Goal: Check status: Check status

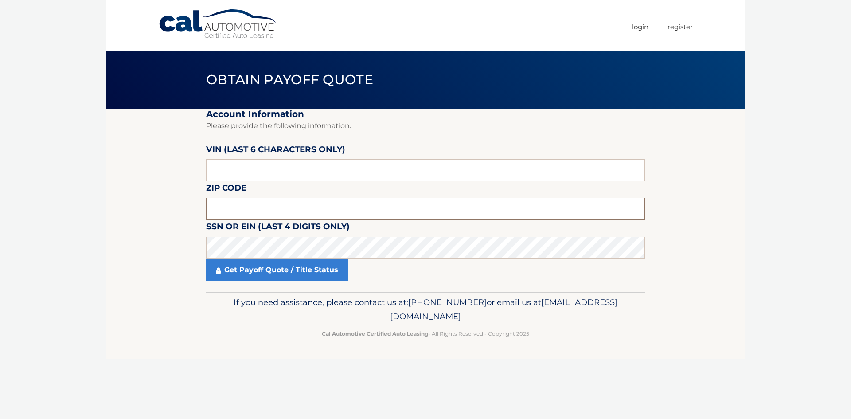
click at [250, 209] on input "text" at bounding box center [425, 209] width 439 height 22
type input "07513"
click at [231, 168] on input "text" at bounding box center [425, 170] width 439 height 22
type input "053335"
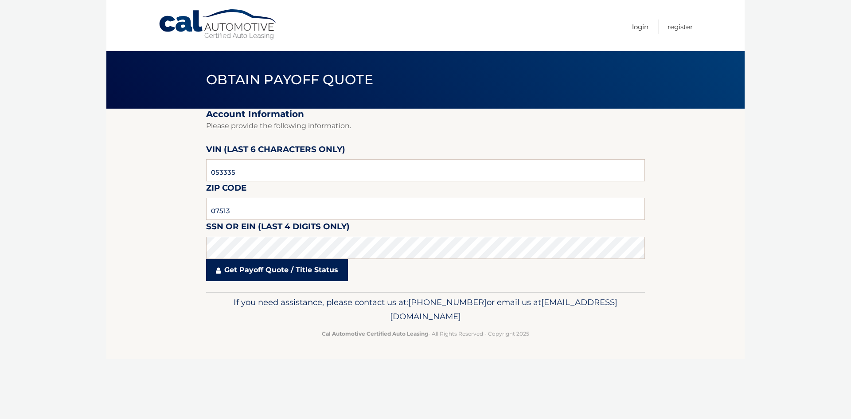
click at [245, 270] on link "Get Payoff Quote / Title Status" at bounding box center [277, 270] width 142 height 22
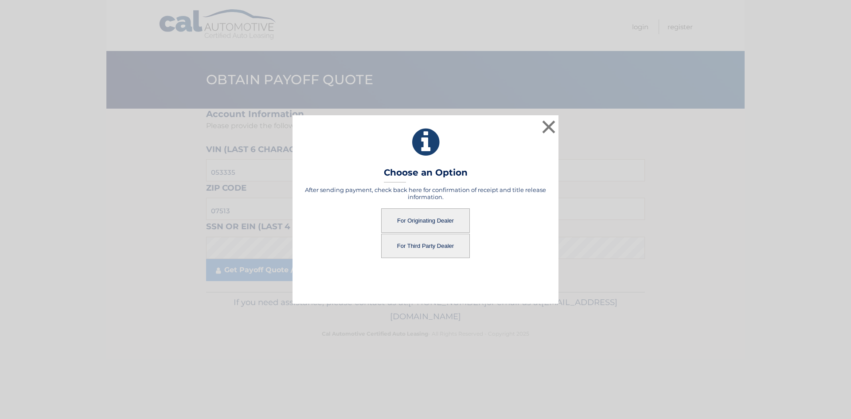
click at [435, 218] on button "For Originating Dealer" at bounding box center [425, 220] width 89 height 24
click at [429, 218] on button "For Originating Dealer" at bounding box center [425, 220] width 89 height 24
click at [403, 224] on button "For Originating Dealer" at bounding box center [425, 220] width 89 height 24
